Goal: Transaction & Acquisition: Purchase product/service

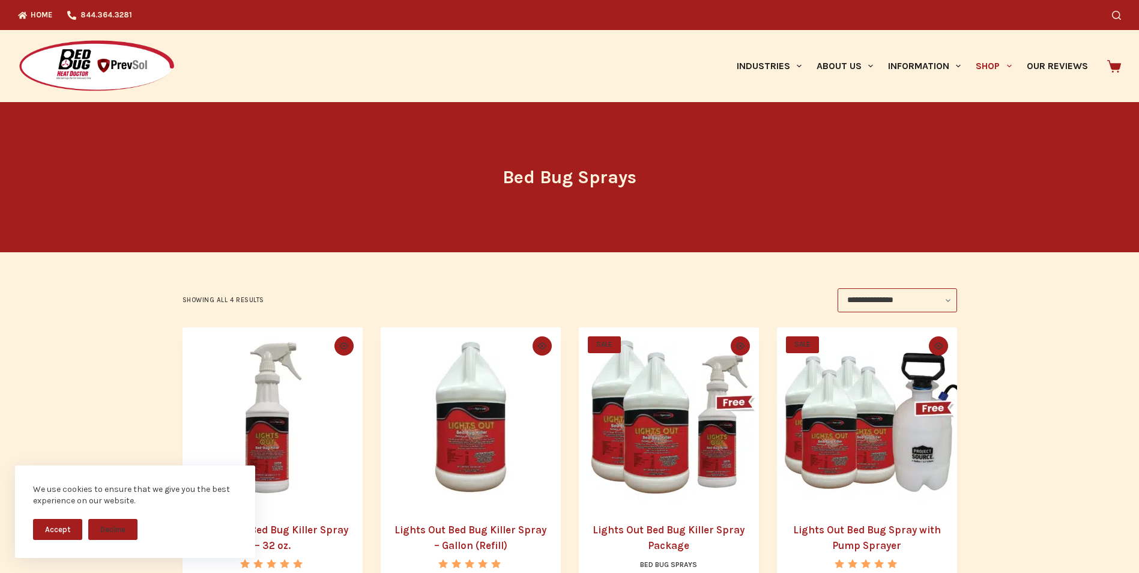
scroll to position [200, 0]
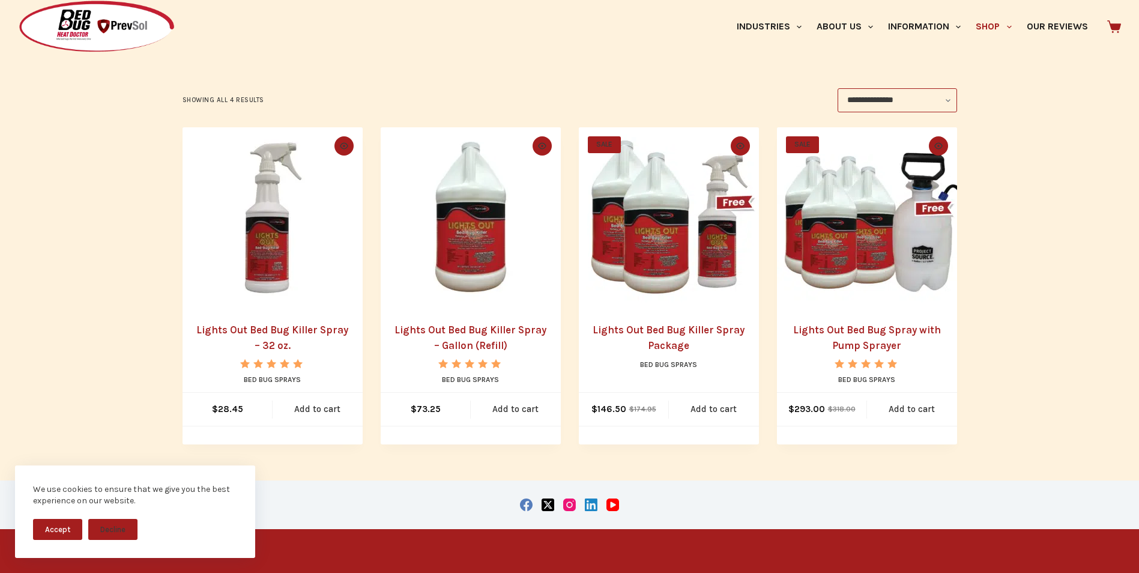
click at [227, 330] on link "Lights Out Bed Bug Killer Spray – 32 oz." at bounding box center [272, 338] width 152 height 28
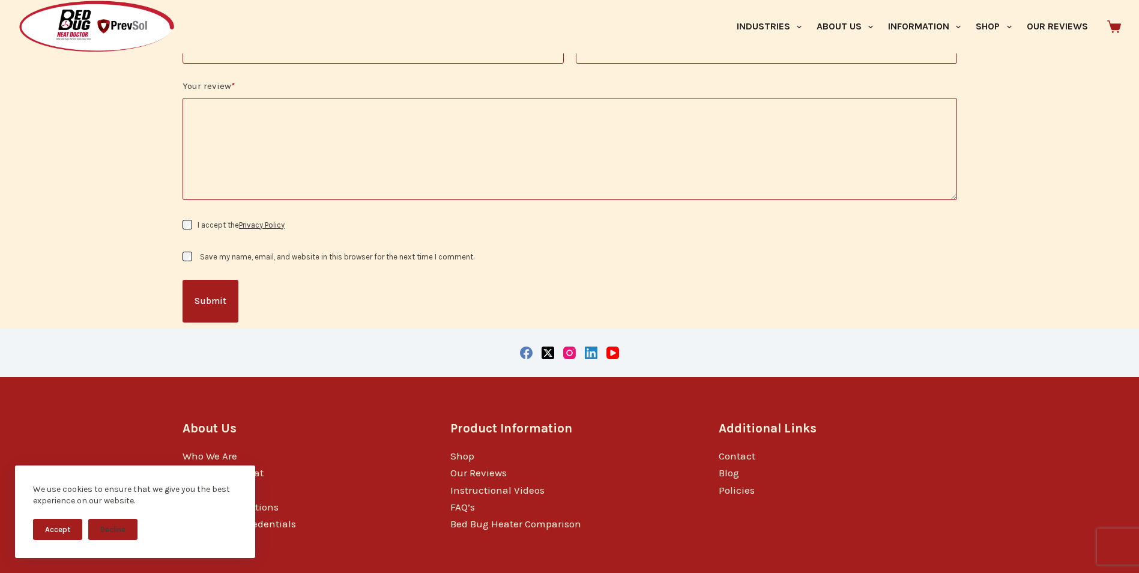
scroll to position [2296, 0]
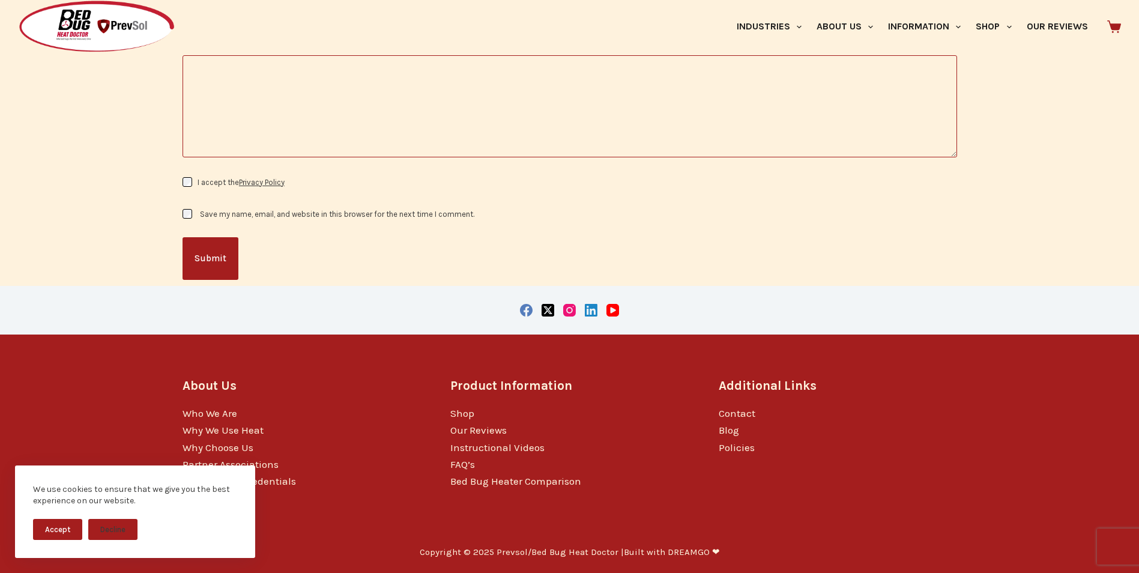
click at [68, 525] on button "Accept" at bounding box center [57, 529] width 49 height 21
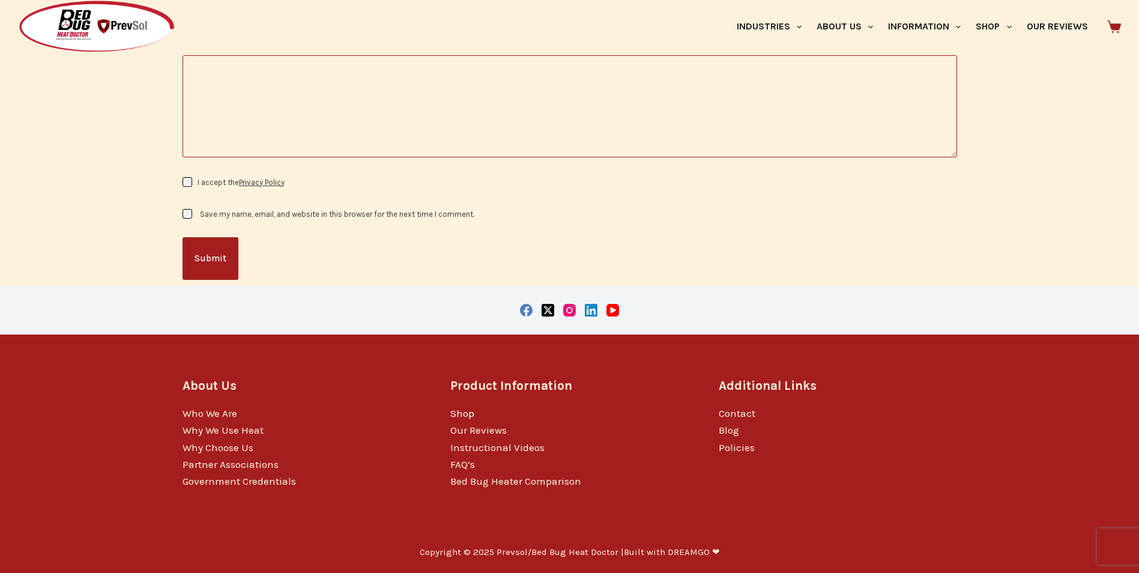
click at [458, 414] on link "Shop" at bounding box center [462, 413] width 24 height 12
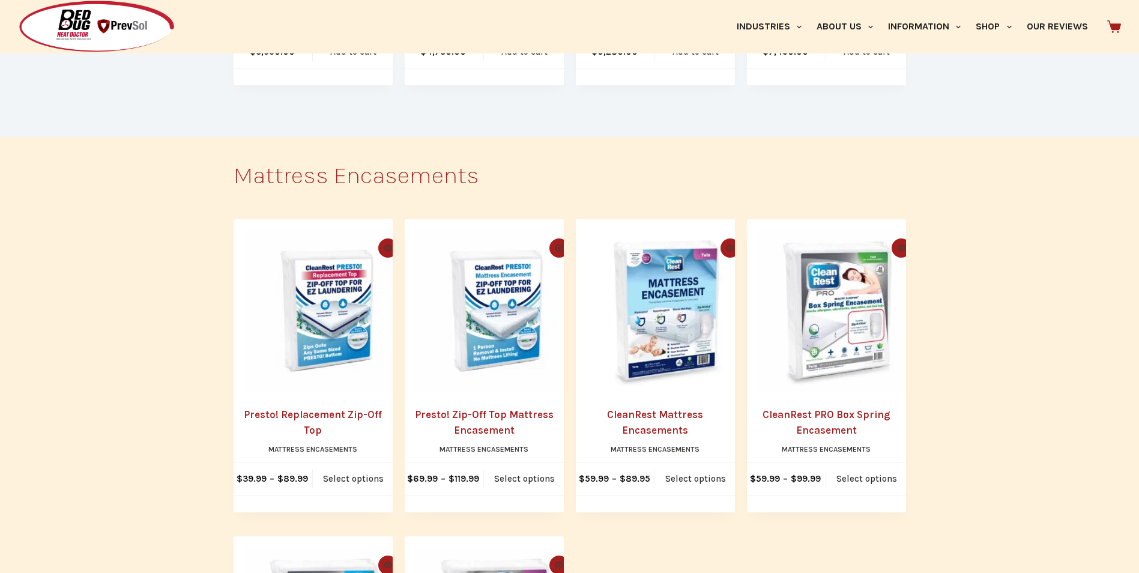
scroll to position [4004, 0]
